Goal: Browse casually

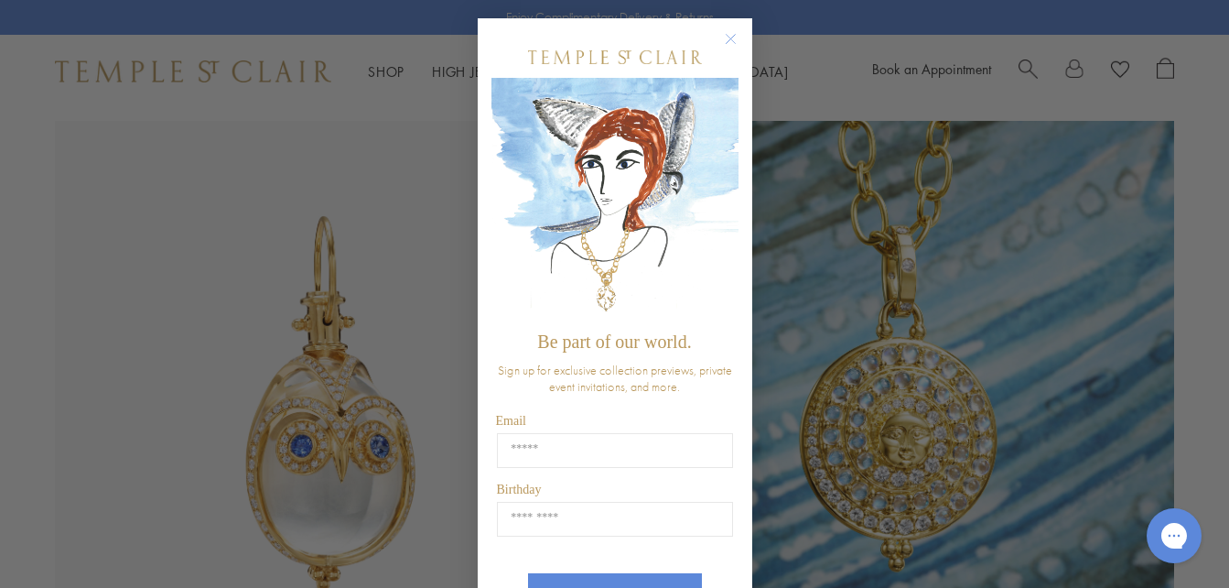
scroll to position [755, 0]
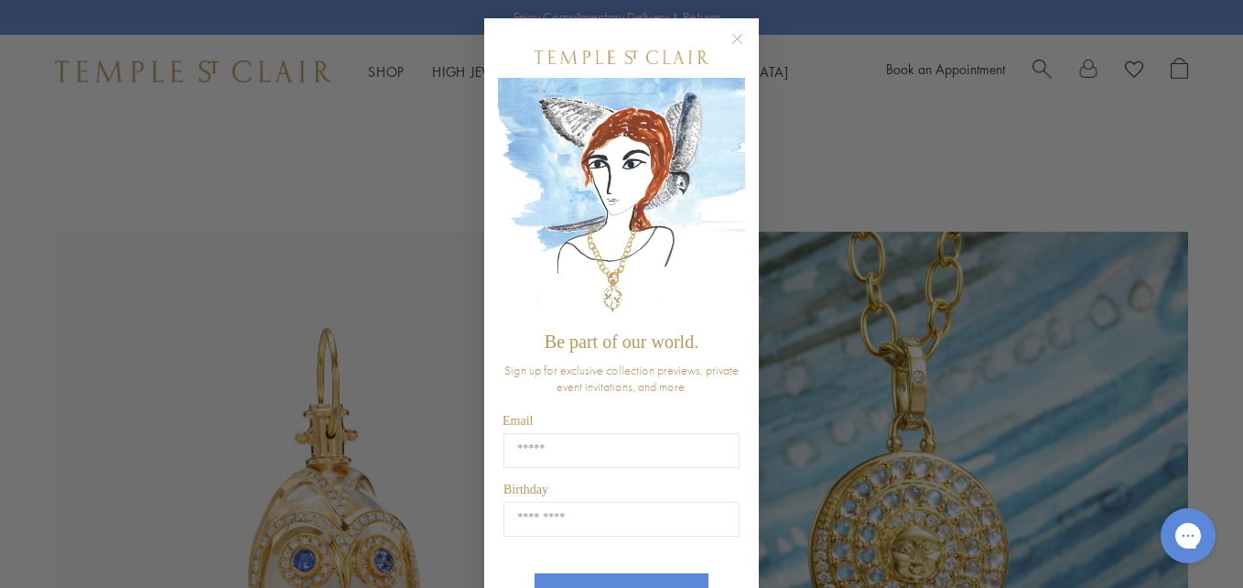
drag, startPoint x: 1239, startPoint y: 69, endPoint x: 1241, endPoint y: 144, distance: 75.1
click at [731, 40] on circle "Close dialog" at bounding box center [738, 39] width 22 height 22
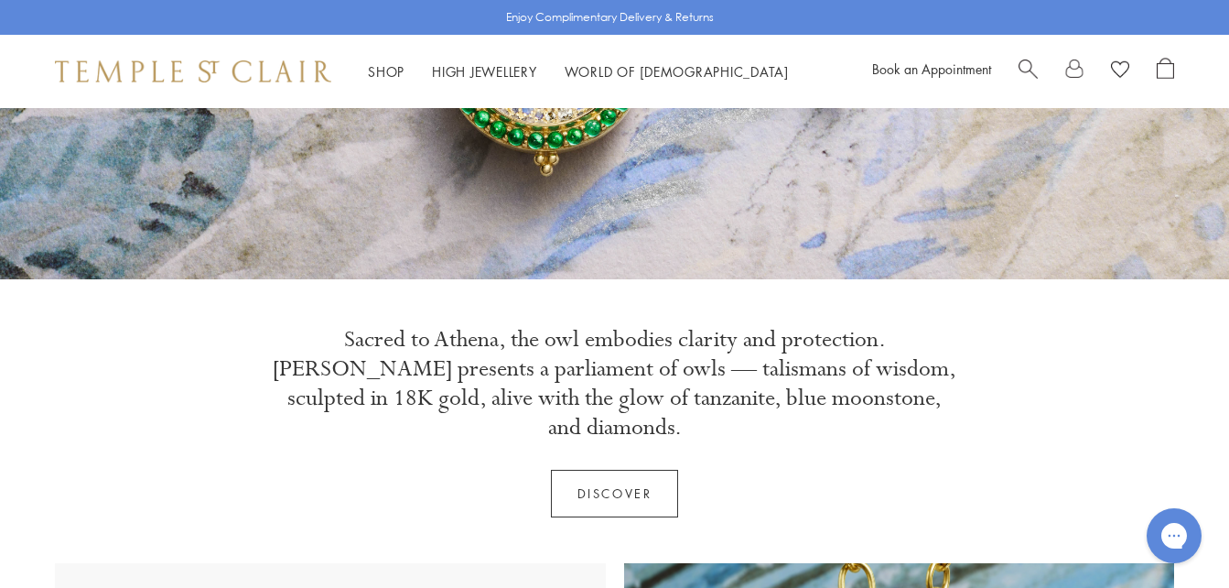
scroll to position [451, 0]
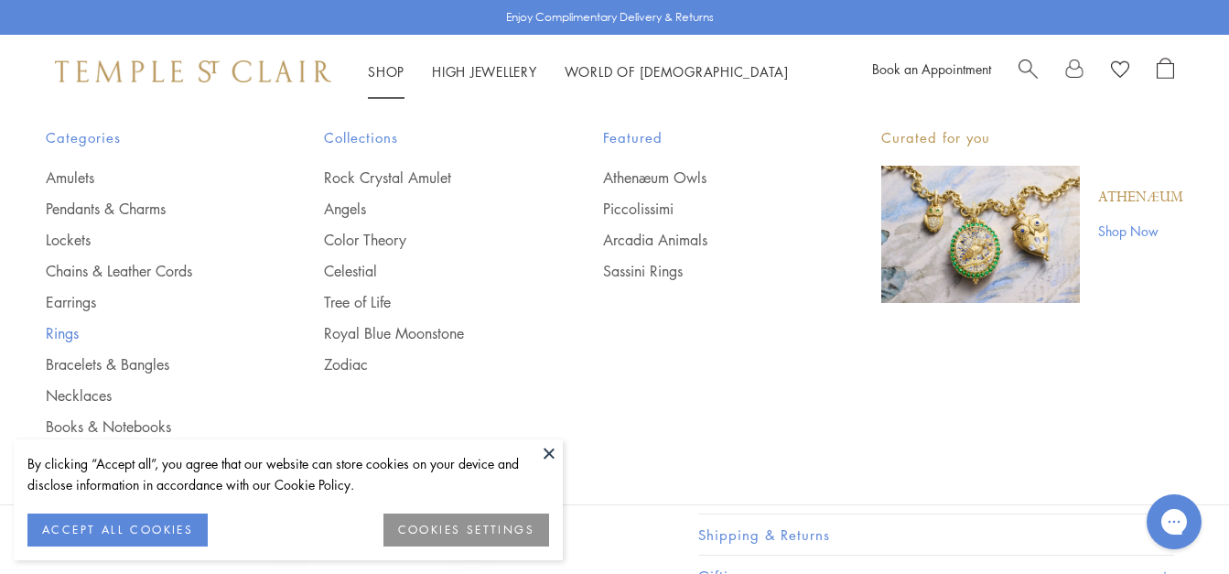
click at [57, 335] on link "Rings" at bounding box center [148, 333] width 205 height 20
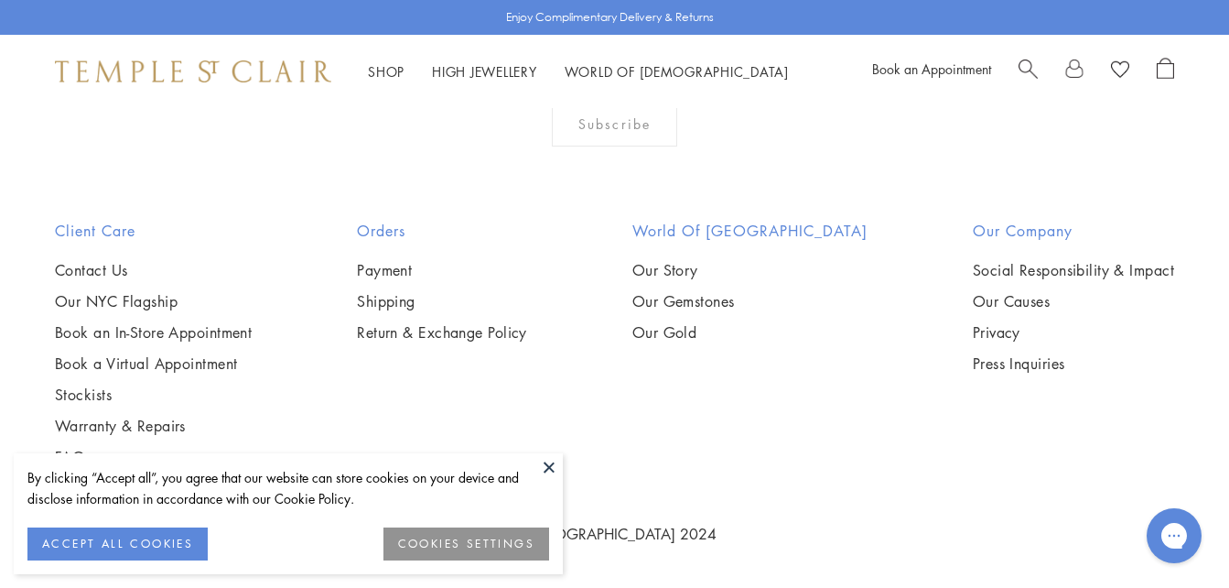
scroll to position [1412, 0]
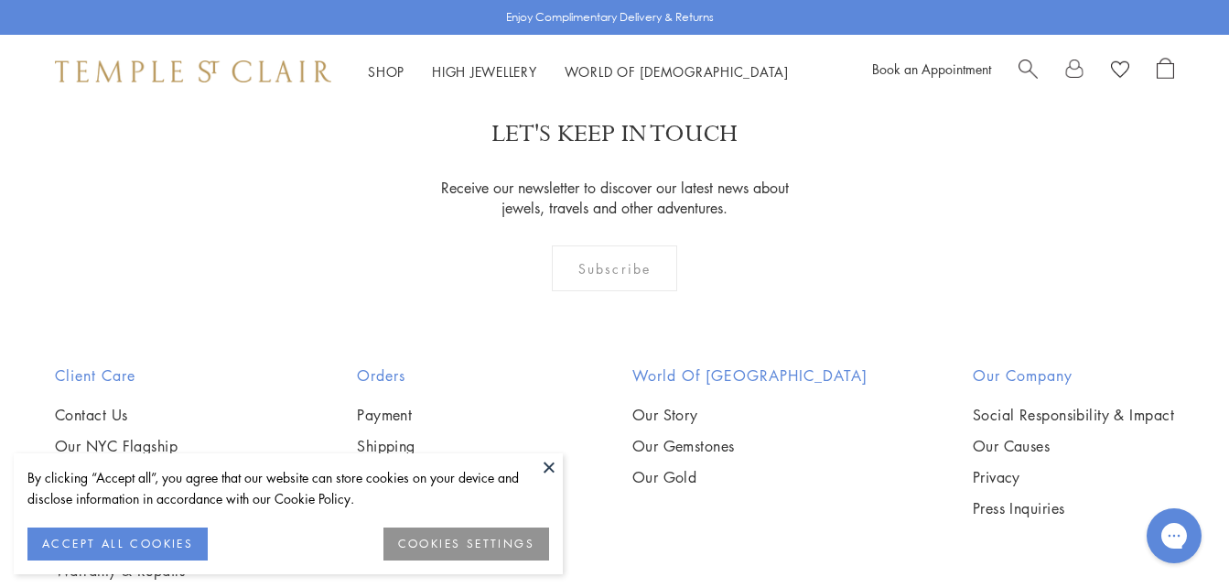
click at [557, 467] on button at bounding box center [549, 466] width 27 height 27
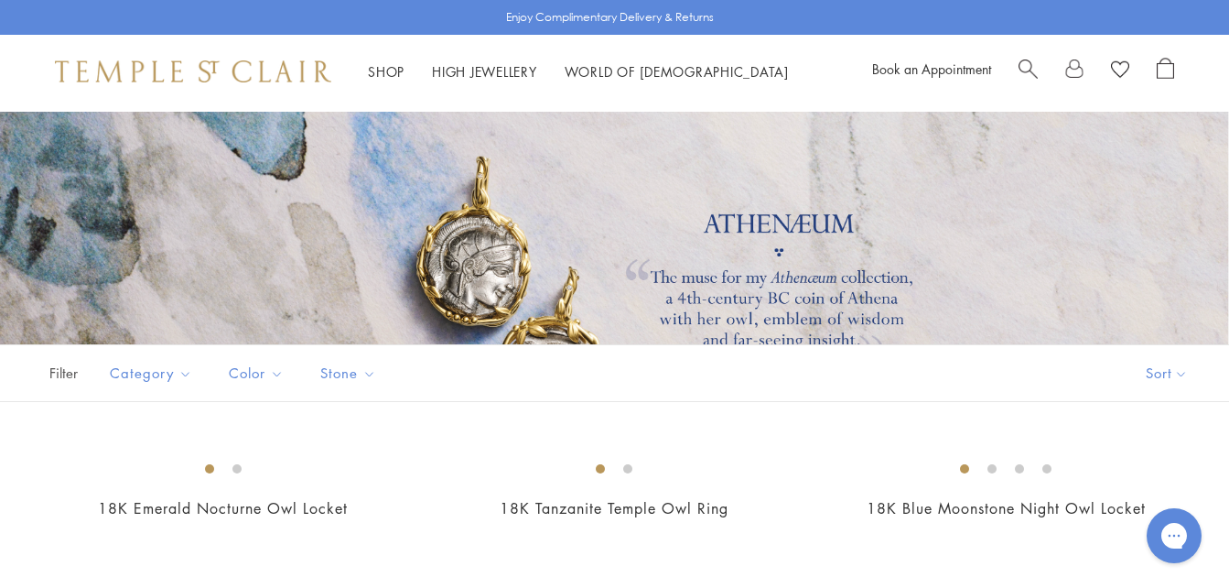
scroll to position [75, 0]
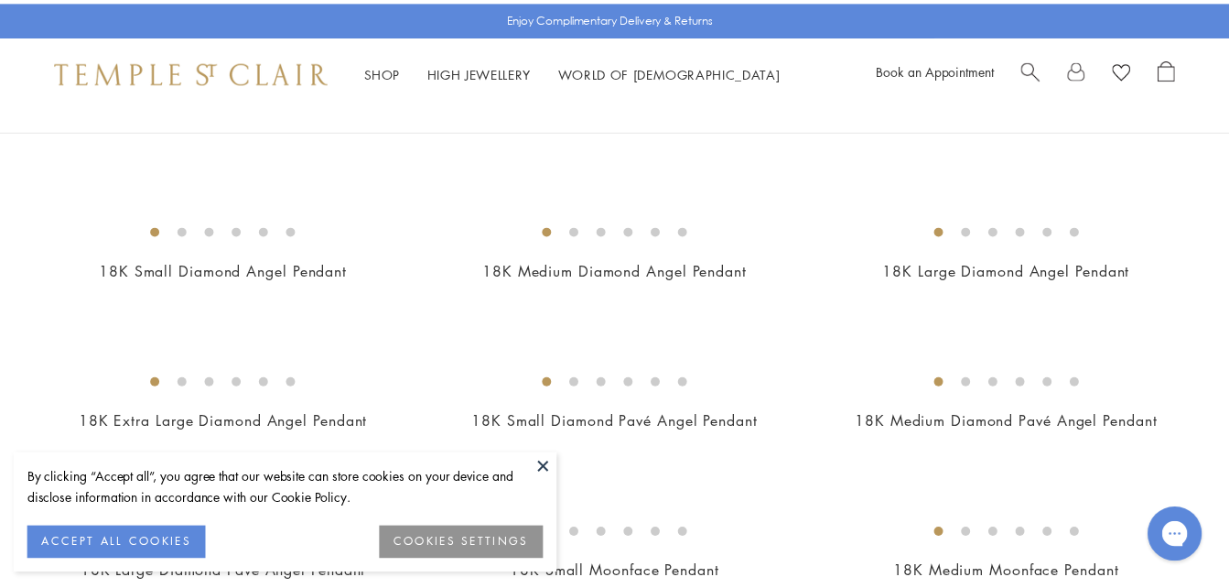
scroll to position [876, 0]
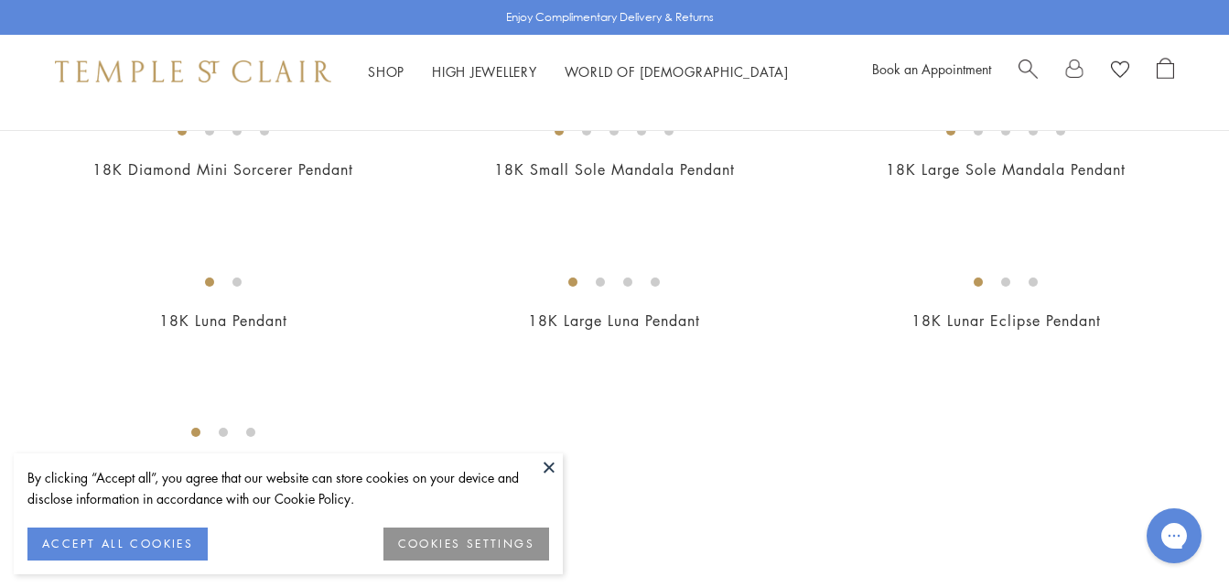
scroll to position [3154, 0]
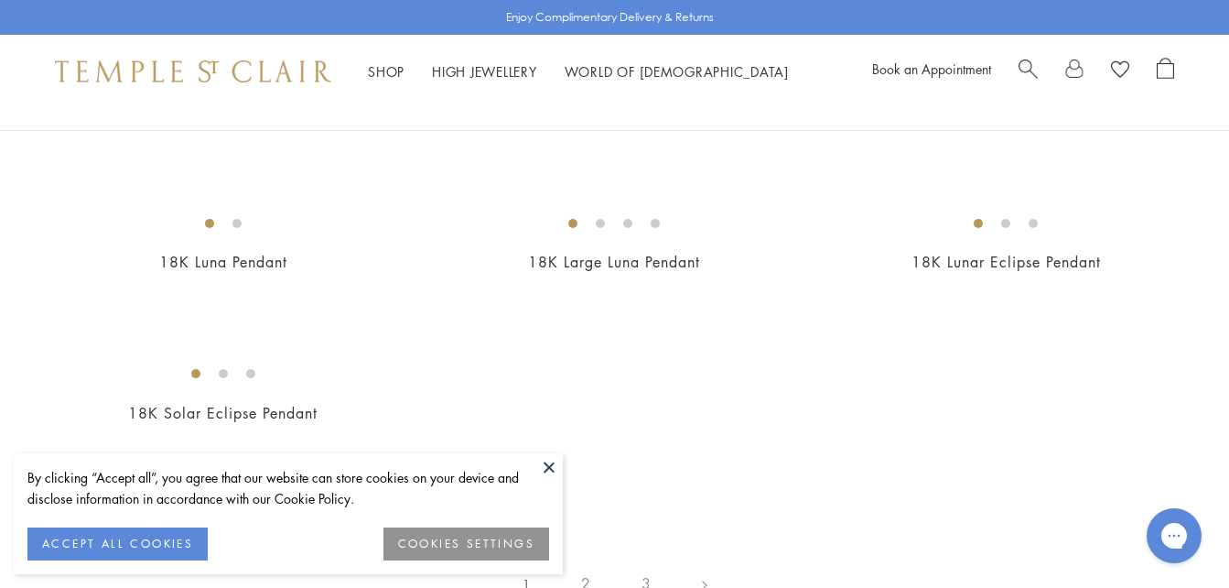
click at [552, 465] on button at bounding box center [549, 466] width 27 height 27
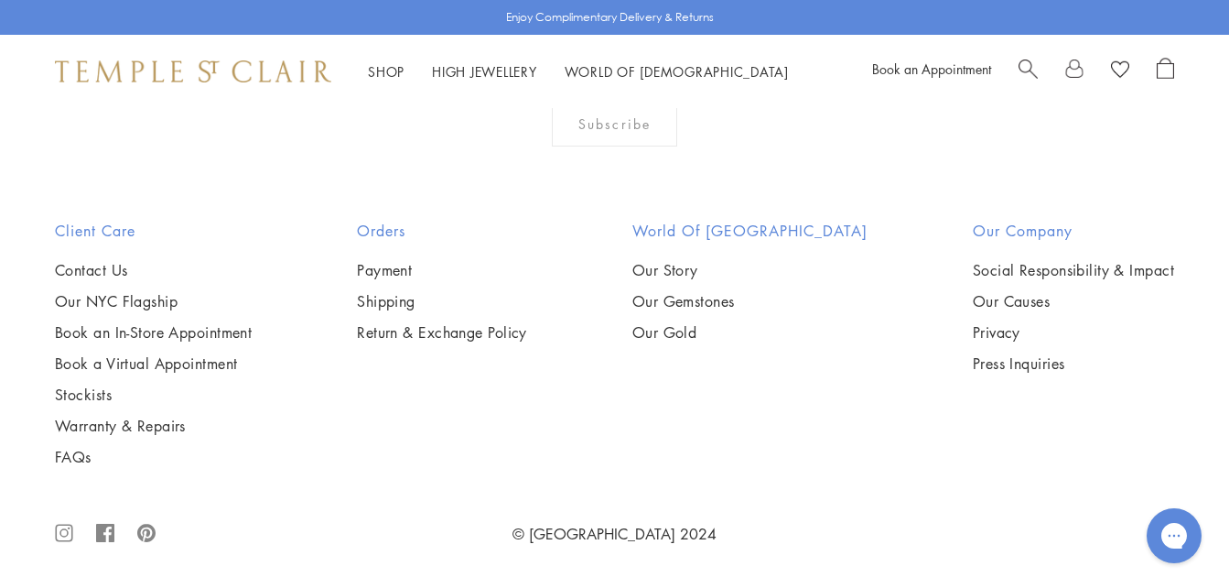
scroll to position [10395, 0]
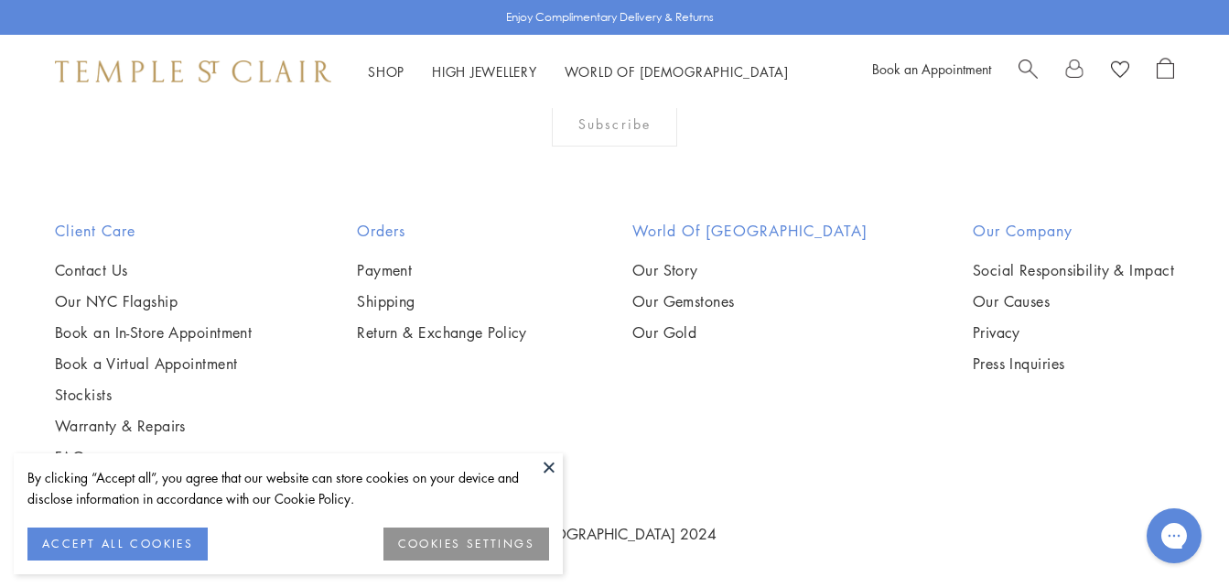
scroll to position [11312, 0]
click at [547, 474] on button at bounding box center [549, 466] width 27 height 27
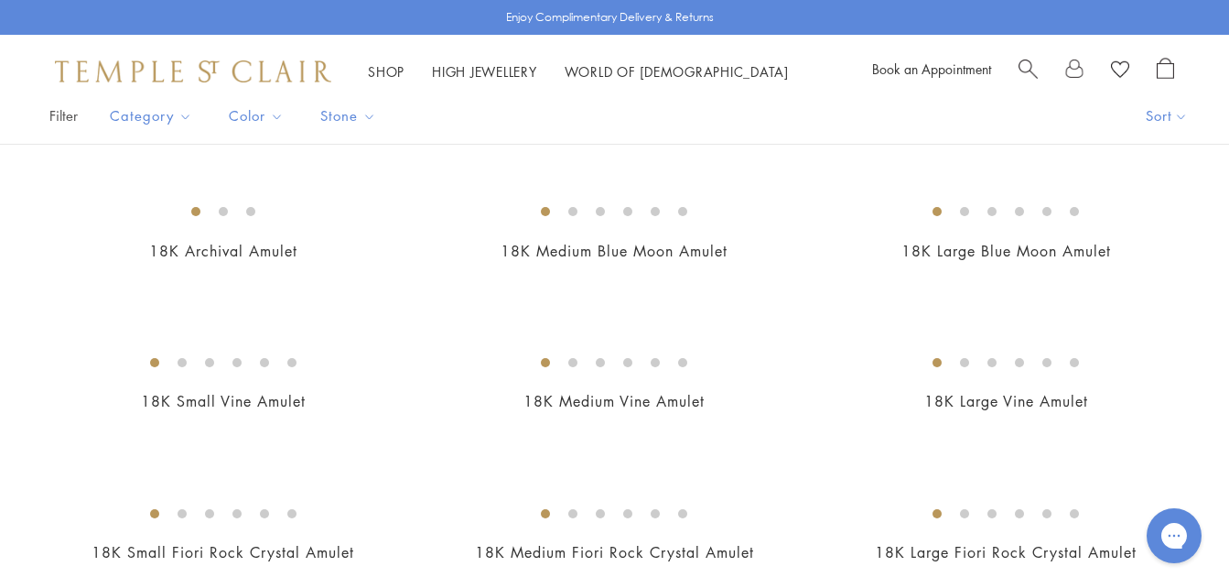
scroll to position [0, 0]
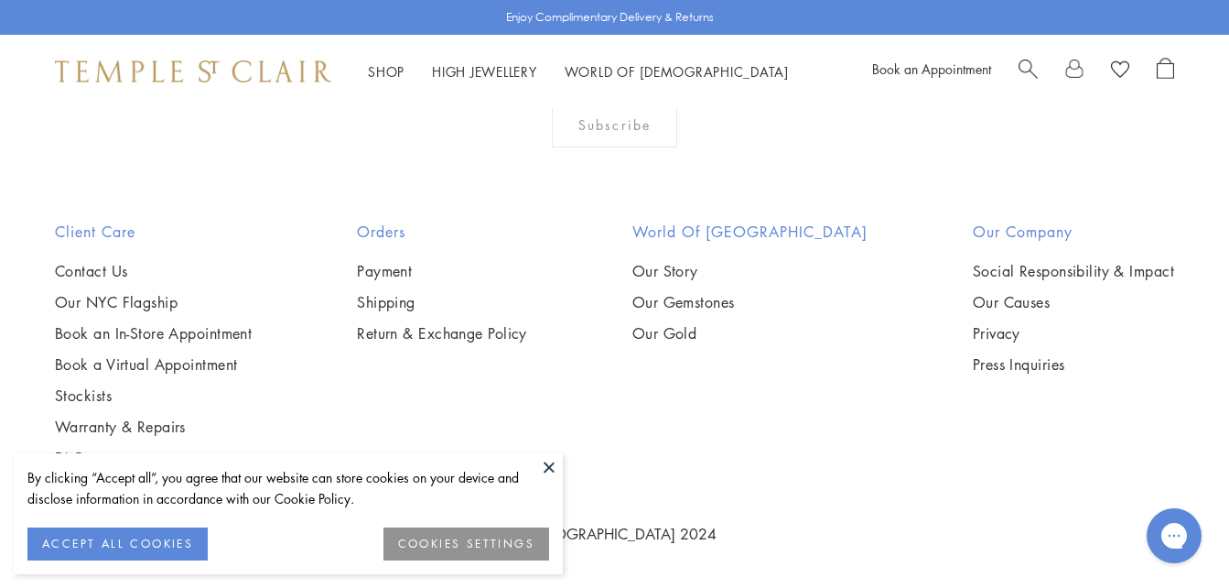
scroll to position [4098, 0]
click at [554, 471] on button at bounding box center [549, 466] width 27 height 27
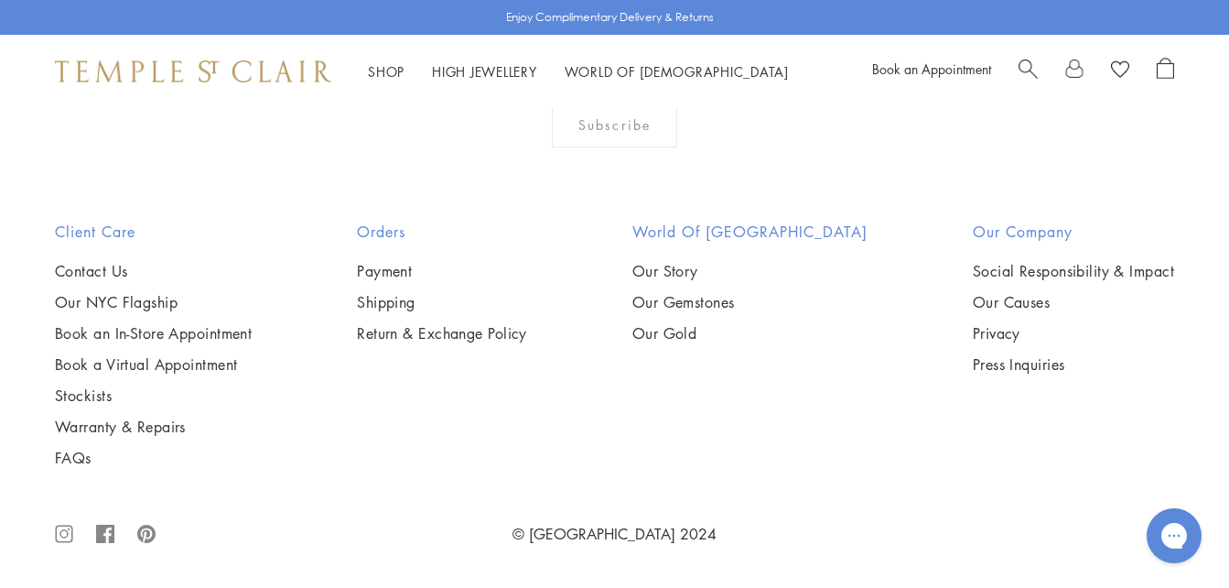
scroll to position [9221, 0]
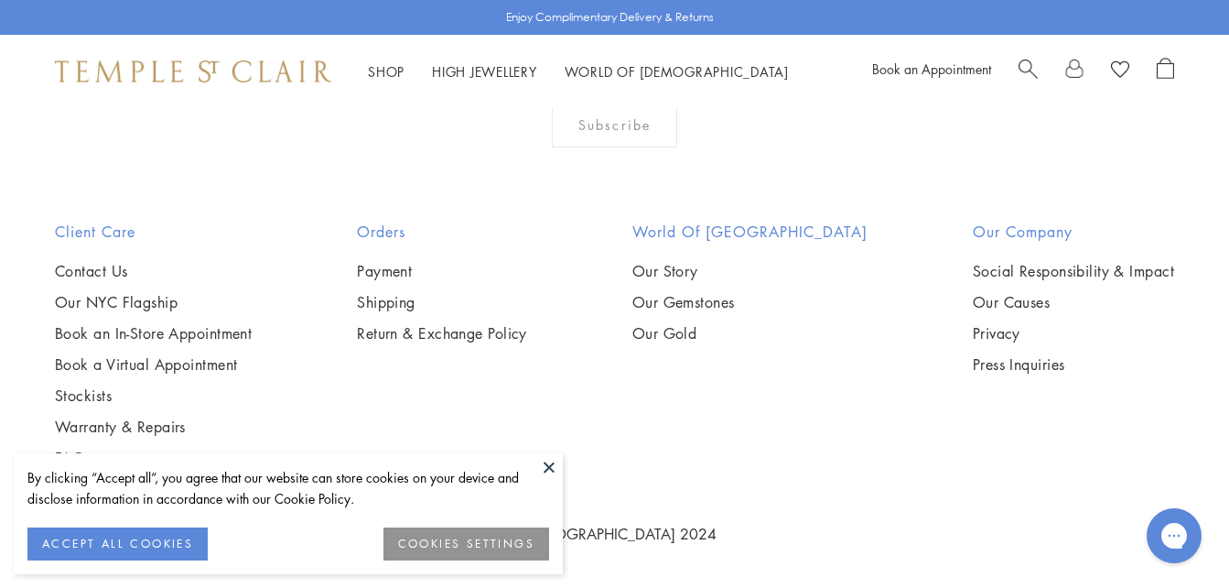
scroll to position [1497, 0]
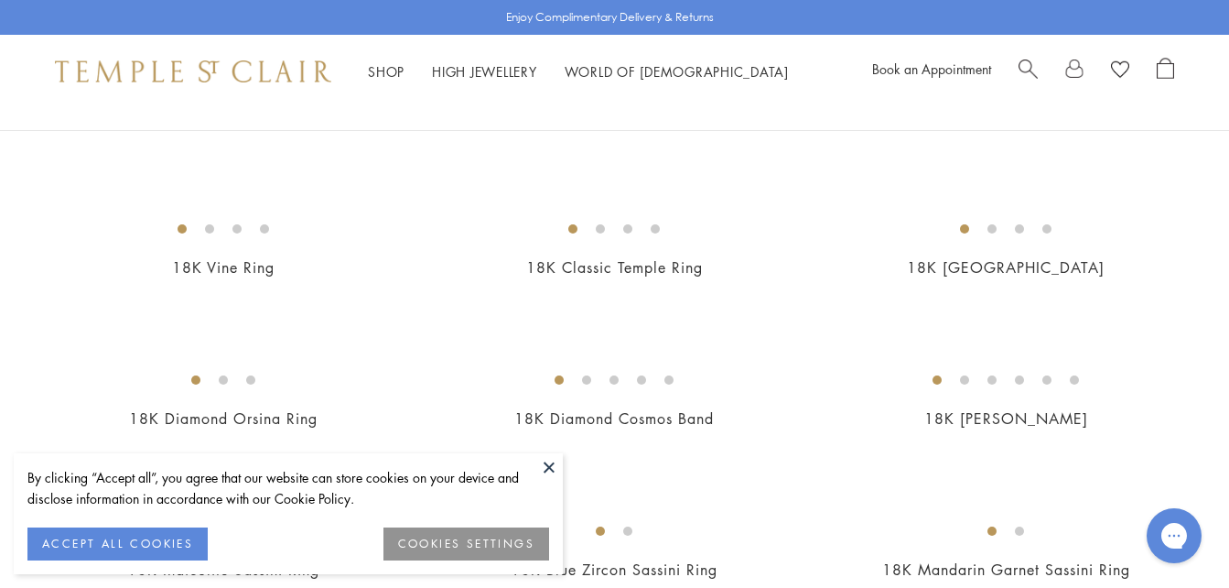
click at [547, 474] on button at bounding box center [549, 466] width 27 height 27
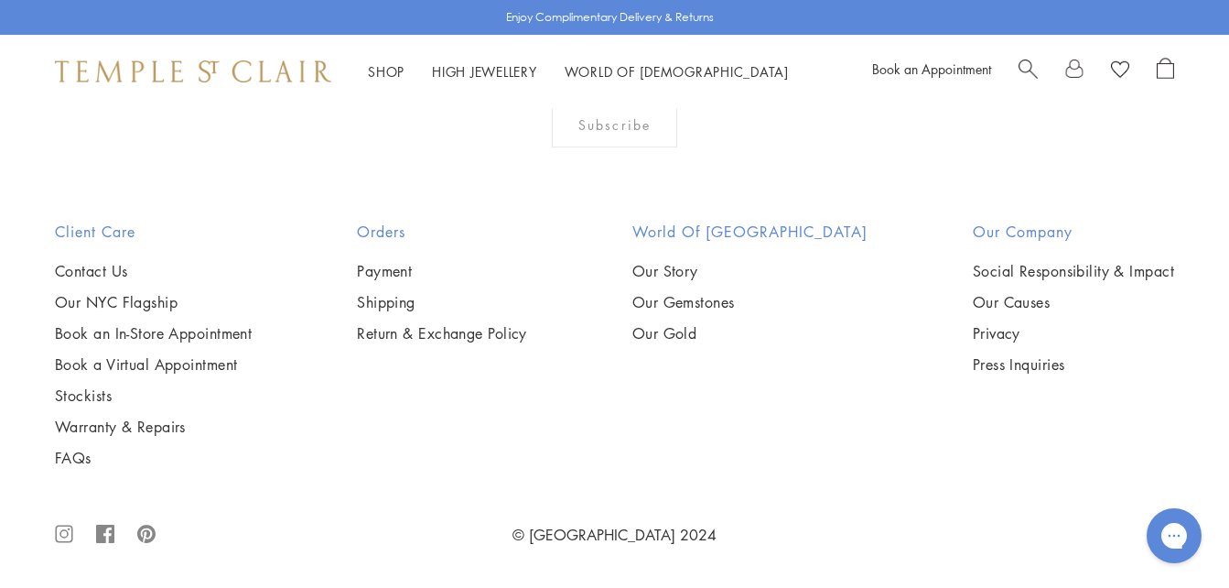
scroll to position [7754, 0]
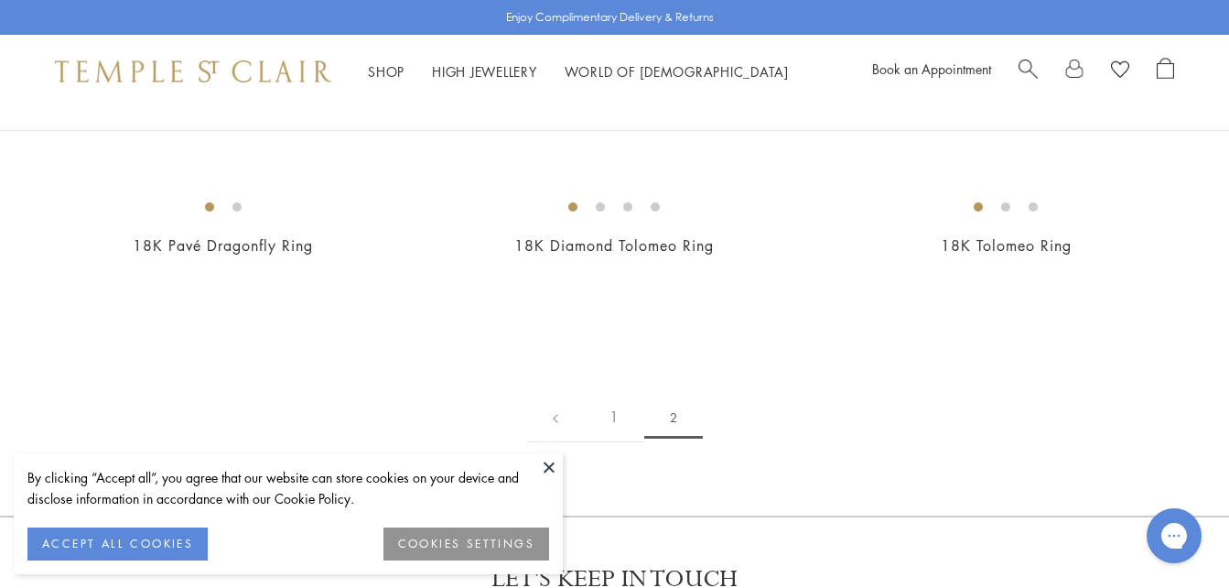
scroll to position [315, 0]
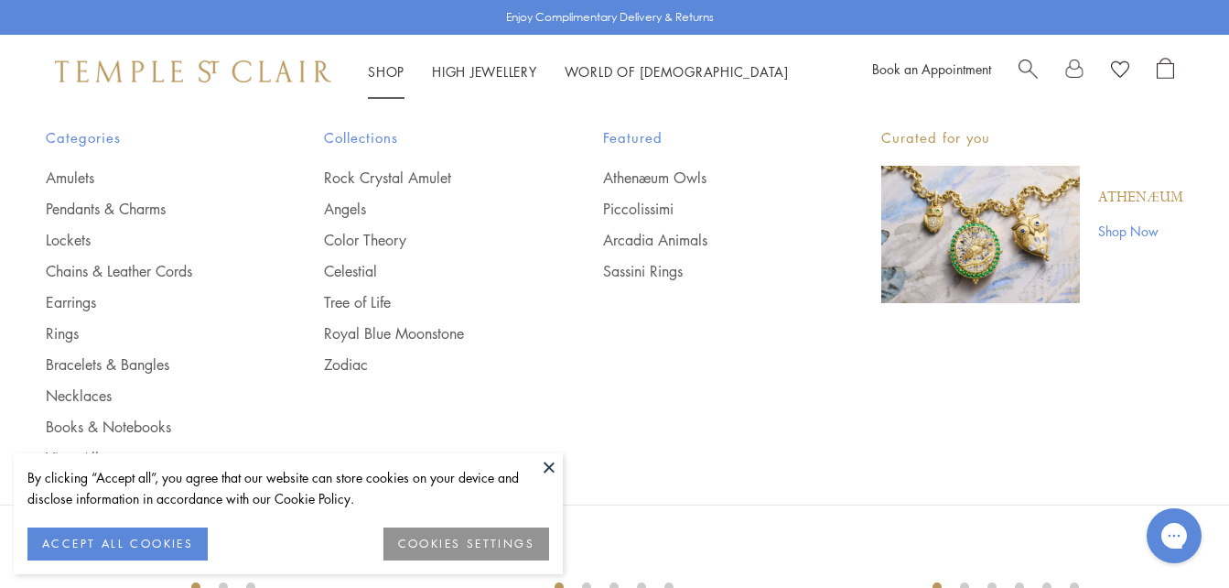
scroll to position [73, 0]
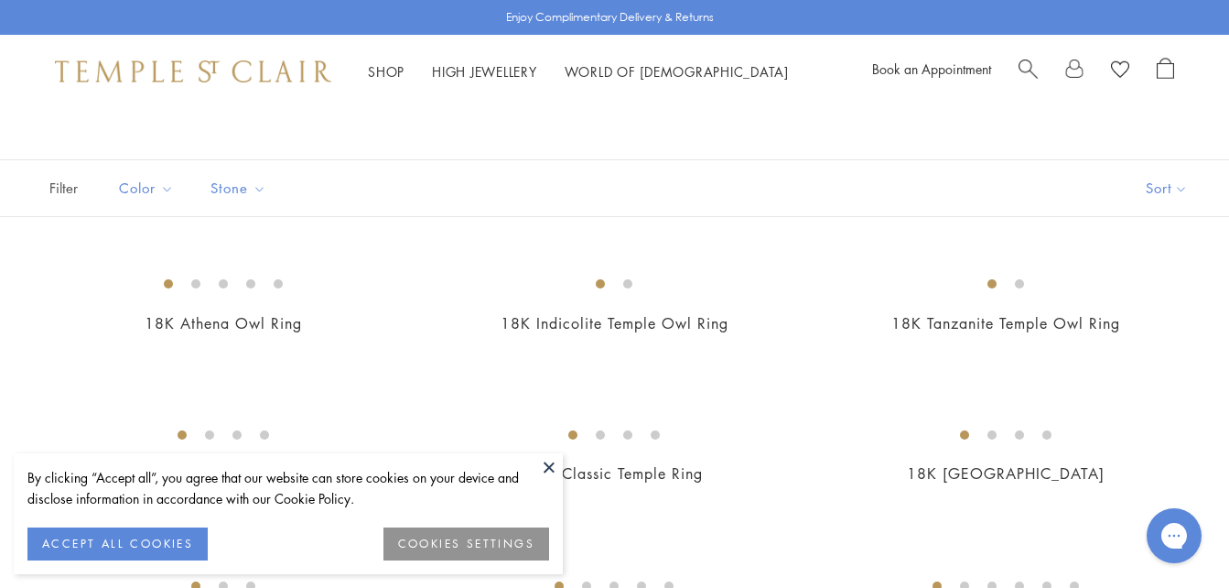
click at [544, 464] on button at bounding box center [549, 466] width 27 height 27
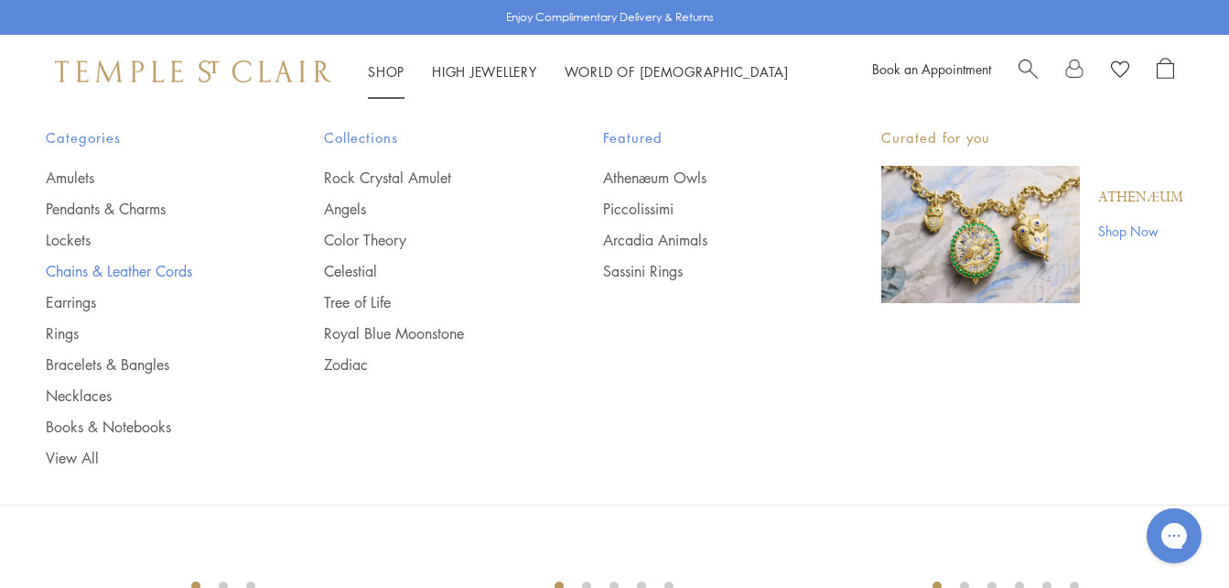
click at [103, 271] on link "Chains & Leather Cords" at bounding box center [148, 271] width 205 height 20
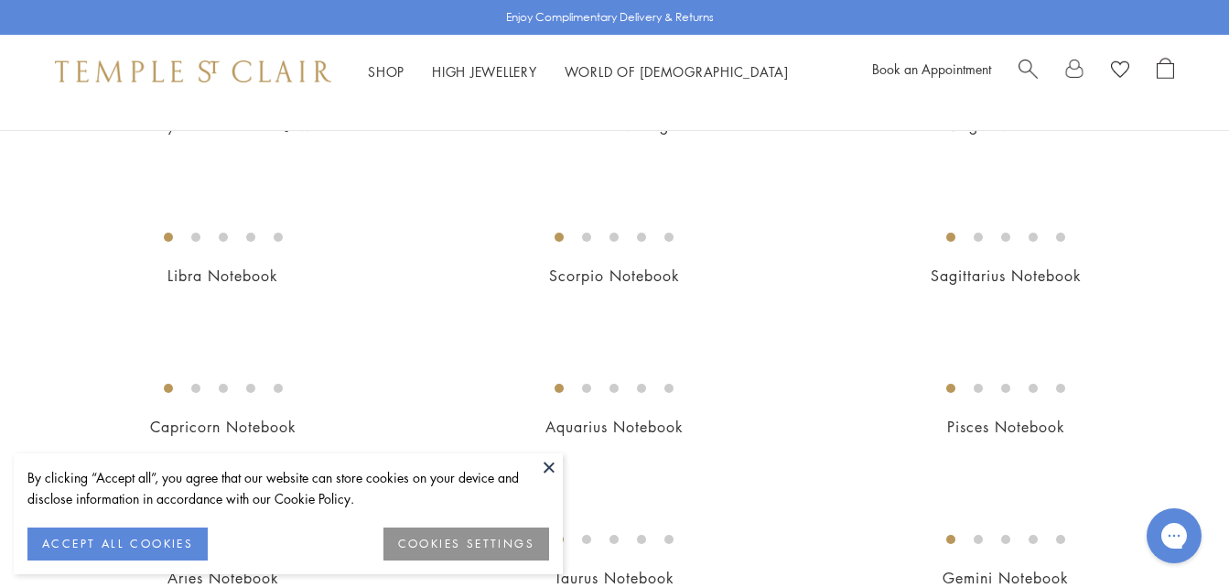
scroll to position [260, 0]
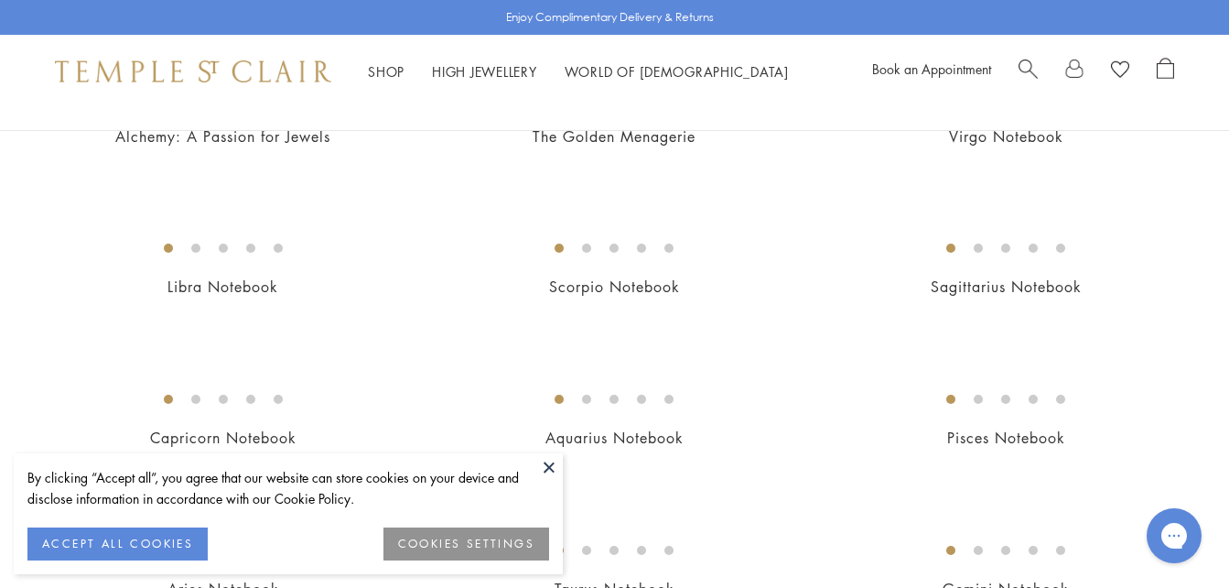
click at [554, 465] on button at bounding box center [549, 466] width 27 height 27
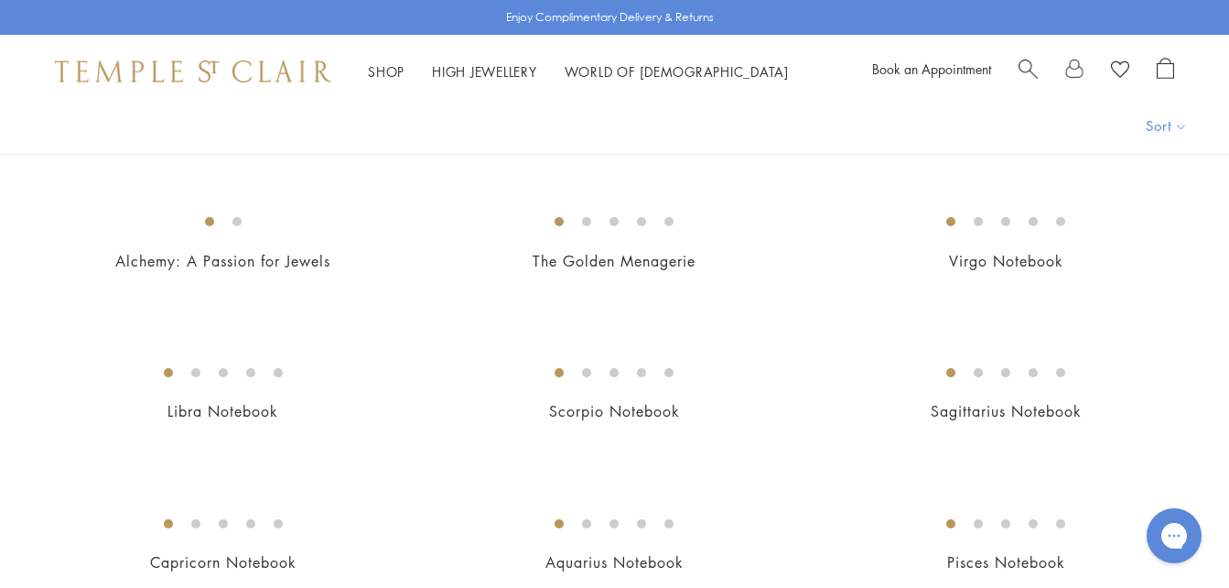
scroll to position [0, 0]
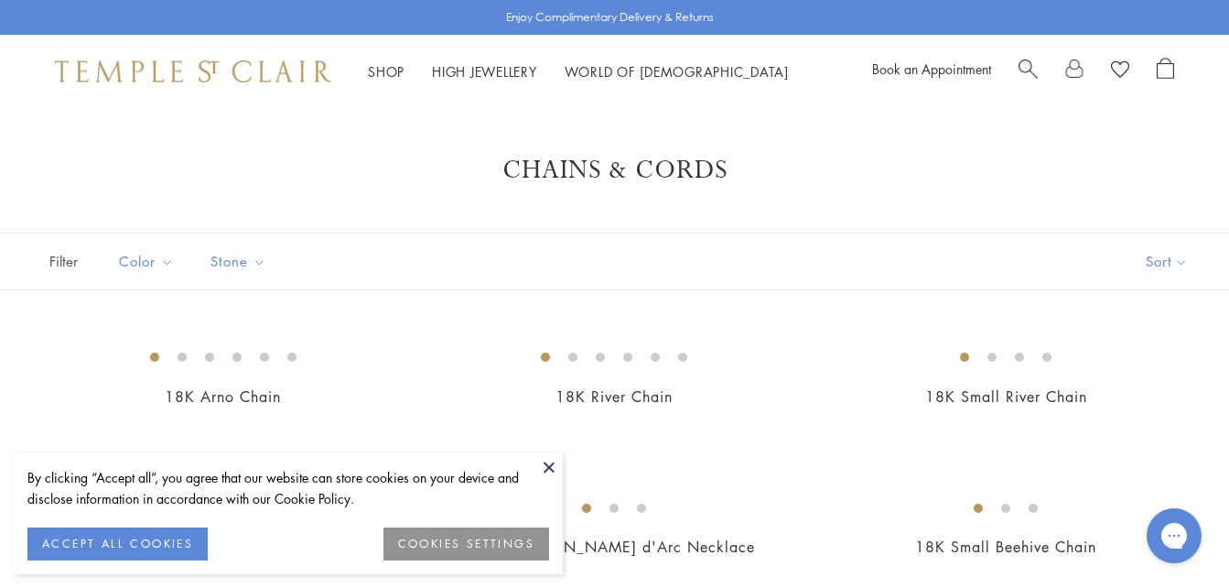
click at [549, 469] on button at bounding box center [549, 466] width 27 height 27
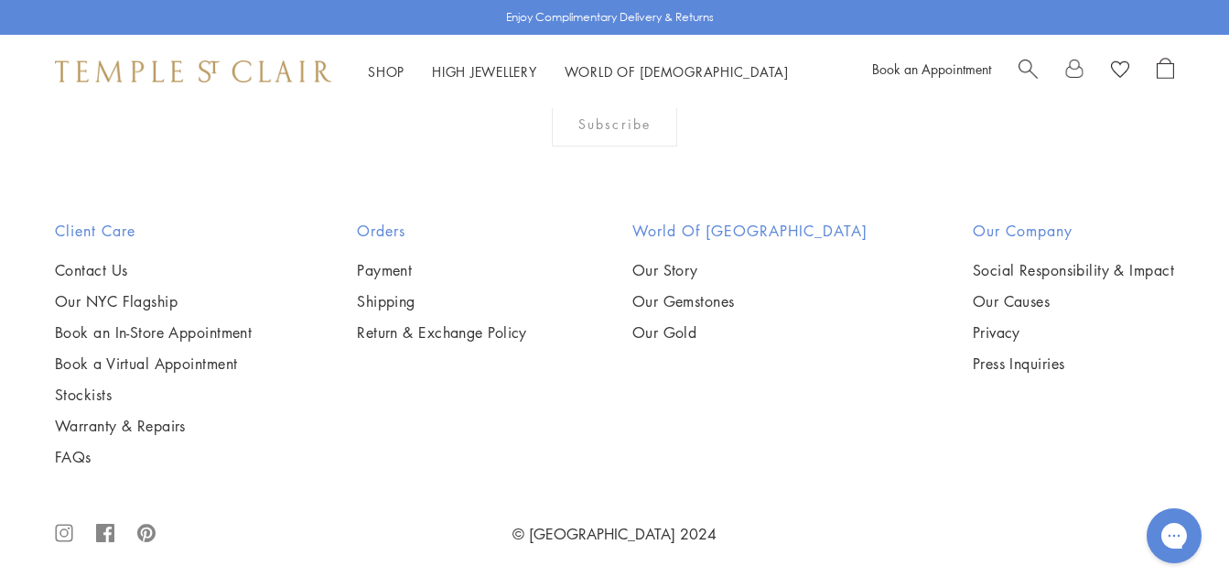
scroll to position [2131, 0]
